Goal: Communication & Community: Participate in discussion

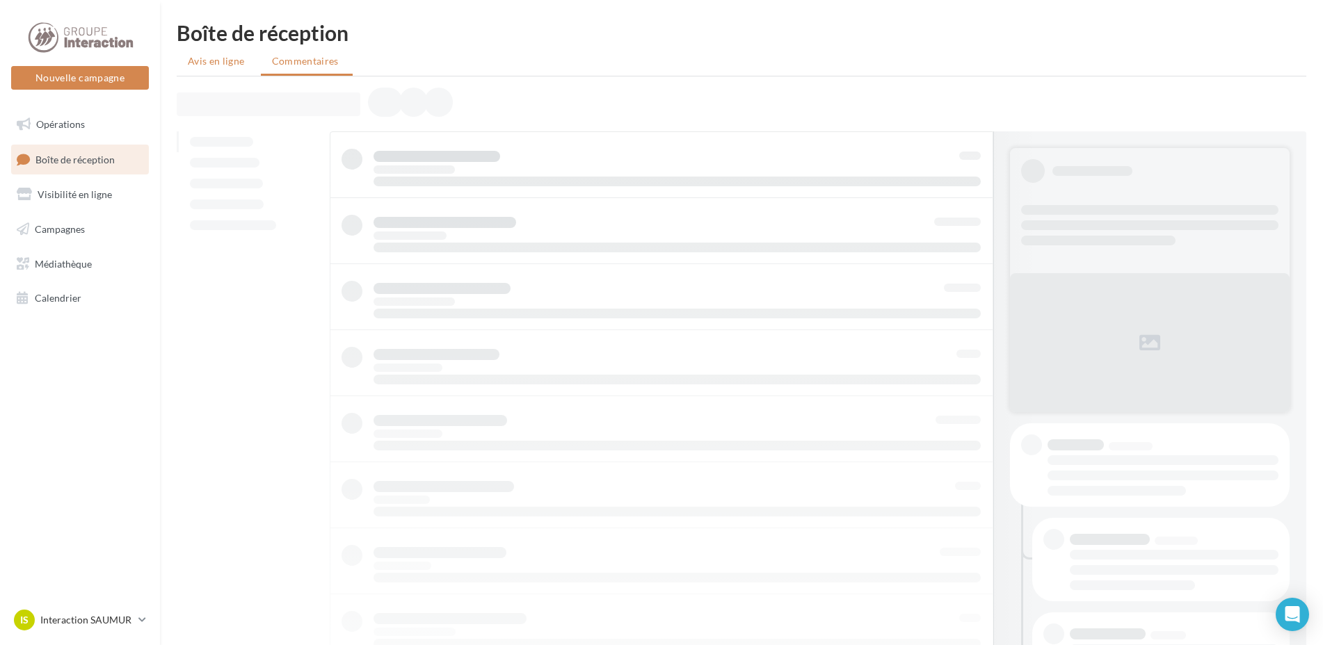
click at [202, 56] on span "Avis en ligne" at bounding box center [216, 61] width 57 height 14
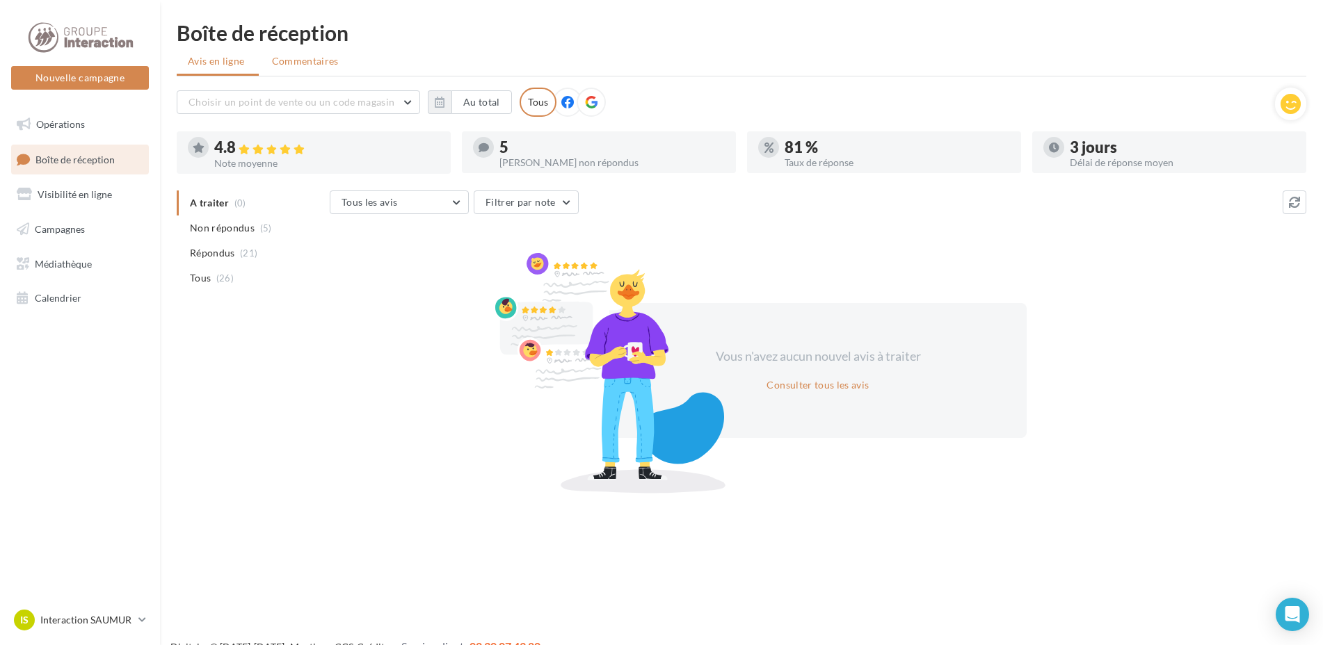
click at [287, 65] on span "Commentaires" at bounding box center [305, 61] width 67 height 14
